Goal: Navigation & Orientation: Find specific page/section

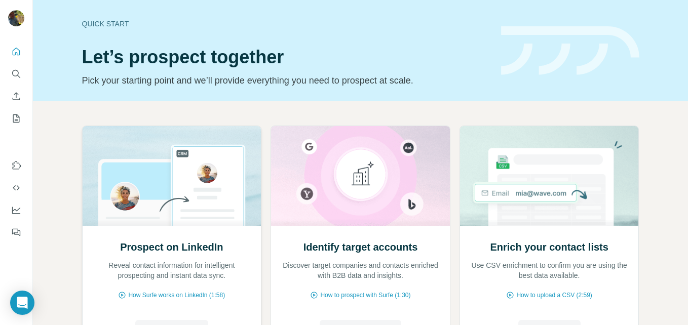
click at [182, 269] on p "Reveal contact information for intelligent prospecting and instant data sync." at bounding box center [172, 270] width 158 height 20
click at [165, 292] on span "How Surfe works on LinkedIn (1:58)" at bounding box center [176, 295] width 97 height 9
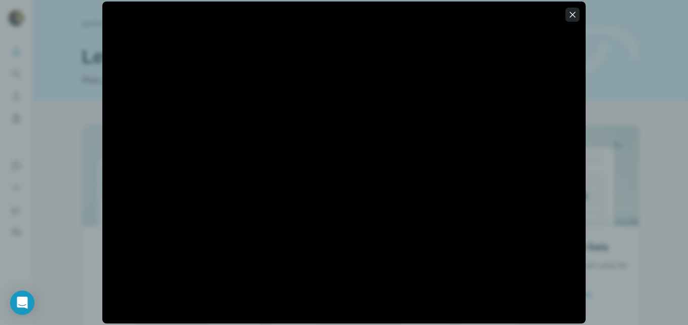
click at [575, 15] on icon "button" at bounding box center [572, 15] width 10 height 10
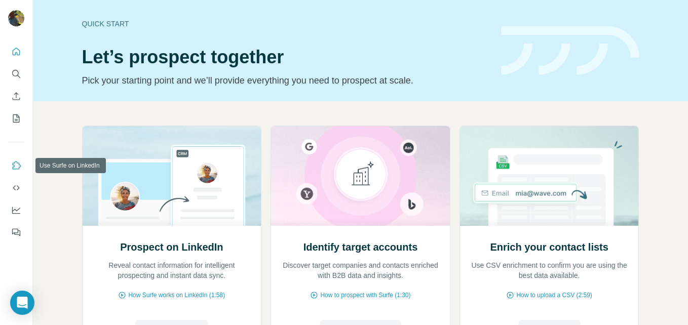
click at [21, 169] on icon "Use Surfe on LinkedIn" at bounding box center [16, 166] width 10 height 10
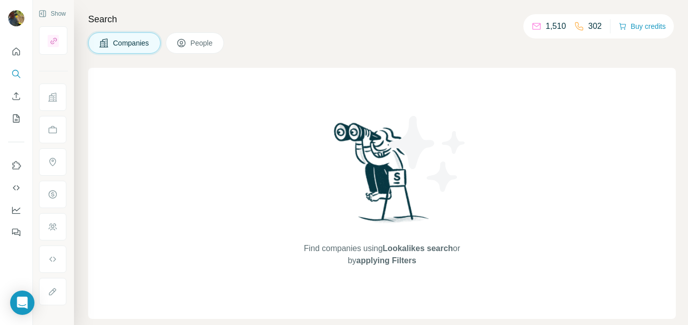
click at [534, 24] on icon at bounding box center [536, 26] width 10 height 10
click at [129, 39] on span "Companies" at bounding box center [131, 43] width 37 height 10
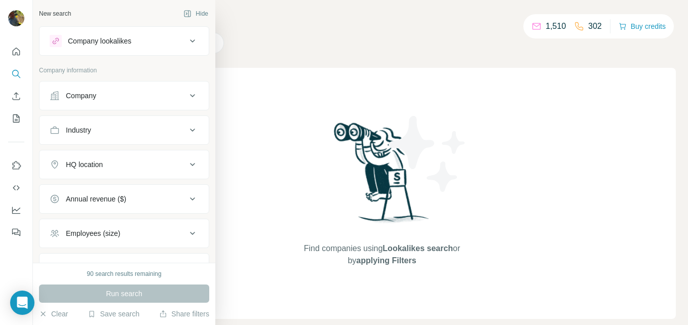
click at [190, 65] on div "Company lookalikes Company information Company Industry HQ location Annual reve…" at bounding box center [124, 171] width 170 height 291
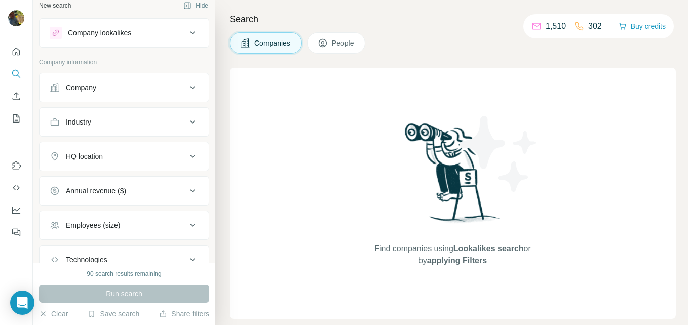
scroll to position [7, 0]
click at [113, 96] on button "Company" at bounding box center [123, 89] width 169 height 24
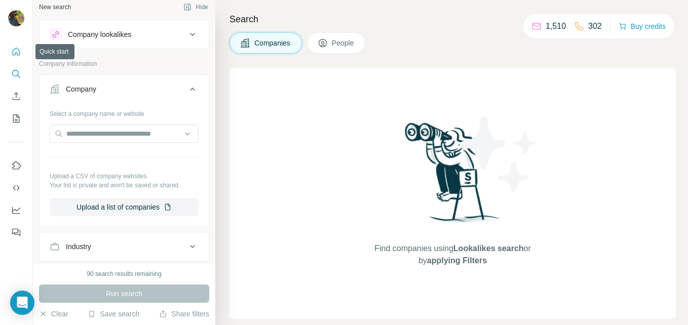
click at [21, 54] on button "Quick start" at bounding box center [16, 52] width 16 height 18
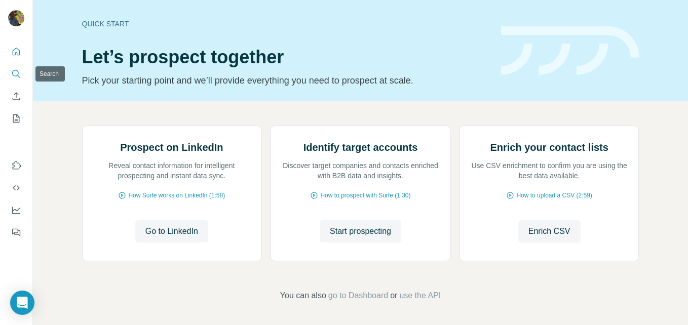
click at [18, 69] on icon "Search" at bounding box center [16, 74] width 10 height 10
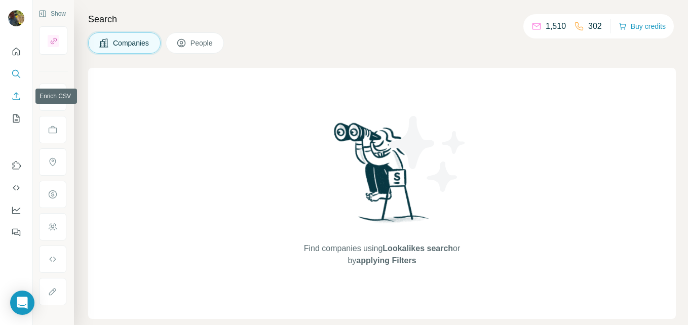
click at [17, 97] on icon "Enrich CSV" at bounding box center [16, 96] width 10 height 10
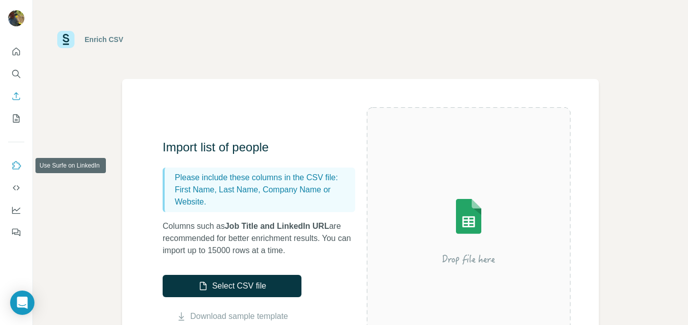
click at [15, 163] on icon "Use Surfe on LinkedIn" at bounding box center [17, 165] width 9 height 8
